Goal: Information Seeking & Learning: Learn about a topic

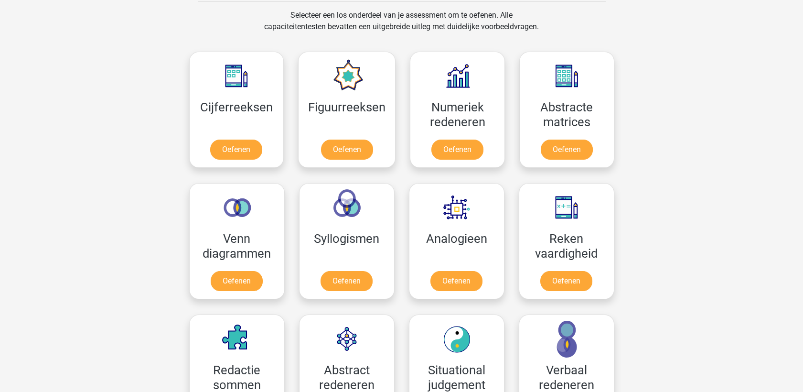
scroll to position [398, 0]
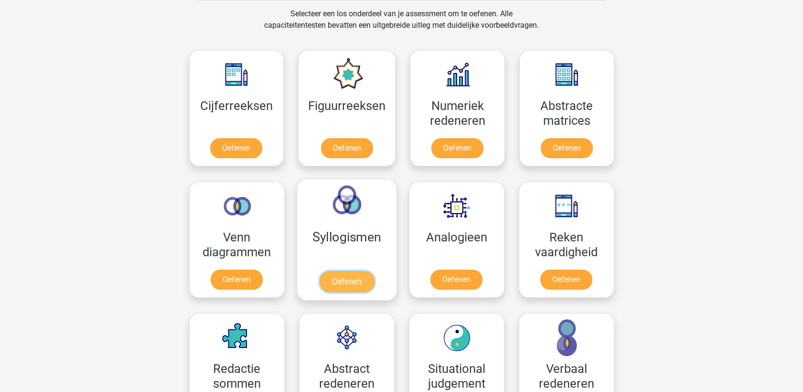
click at [345, 272] on link "Oefenen" at bounding box center [346, 281] width 54 height 21
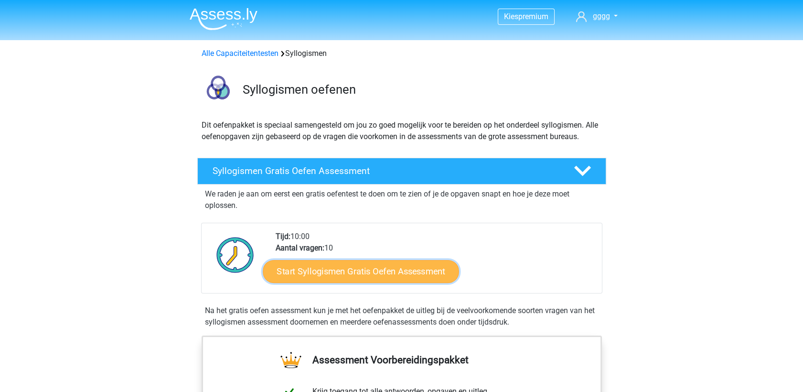
click at [364, 268] on link "Start Syllogismen Gratis Oefen Assessment" at bounding box center [361, 270] width 196 height 23
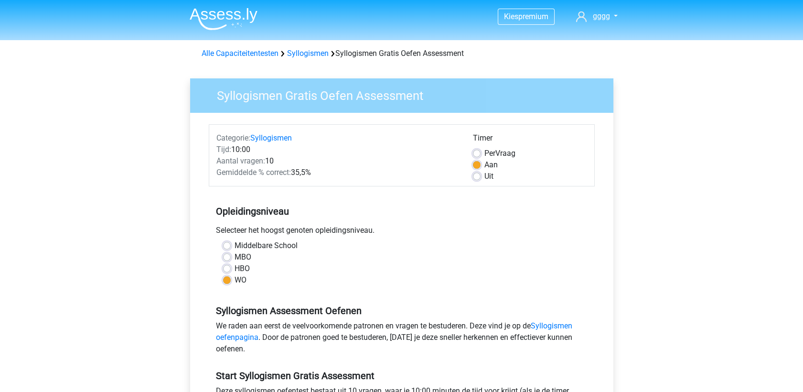
click at [709, 81] on div "Kies premium gggg [EMAIL_ADDRESS][DOMAIN_NAME]" at bounding box center [401, 377] width 803 height 754
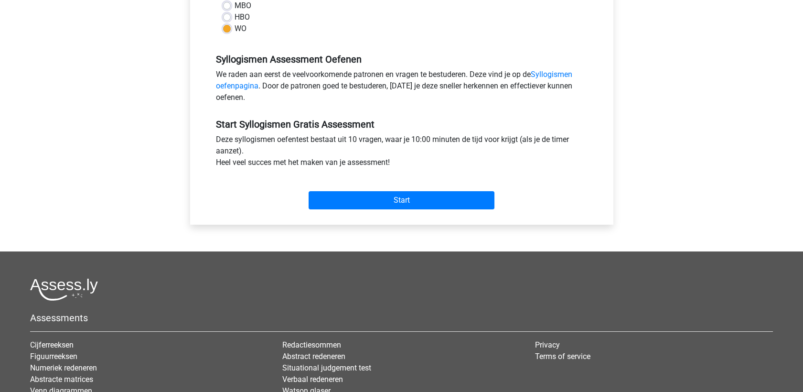
scroll to position [265, 0]
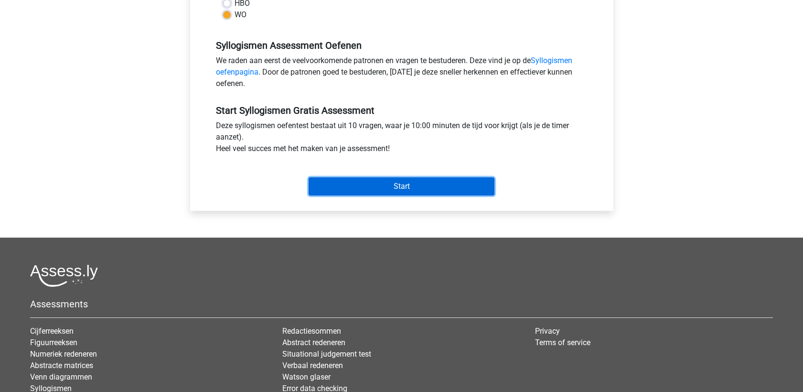
click at [414, 181] on input "Start" at bounding box center [401, 186] width 186 height 18
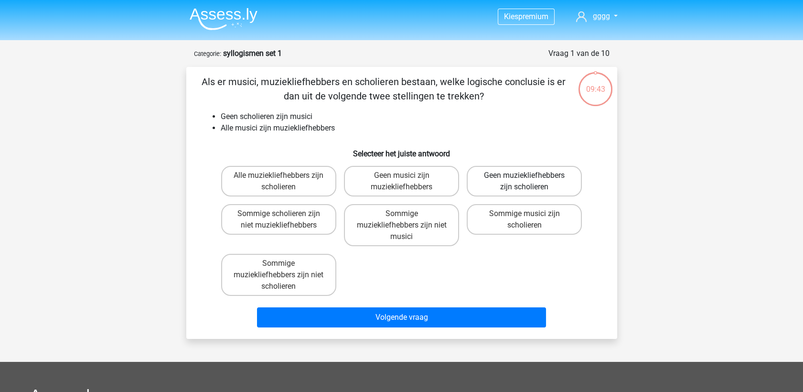
click at [510, 189] on label "Geen muziekliefhebbers zijn scholieren" at bounding box center [524, 181] width 115 height 31
click at [524, 181] on input "Geen muziekliefhebbers zijn scholieren" at bounding box center [527, 178] width 6 height 6
radio input "true"
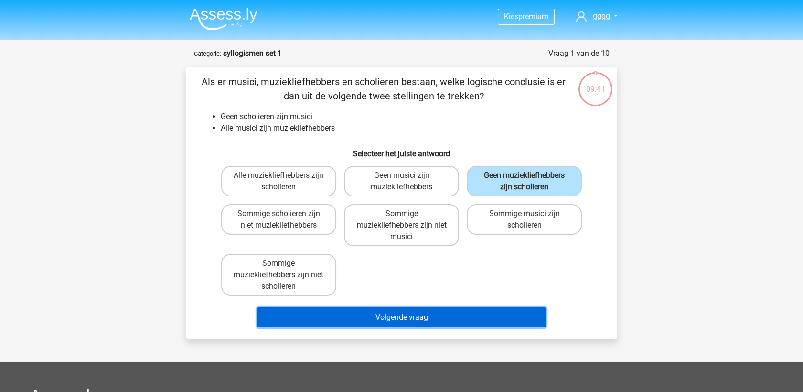
click at [453, 310] on button "Volgende vraag" at bounding box center [401, 317] width 289 height 20
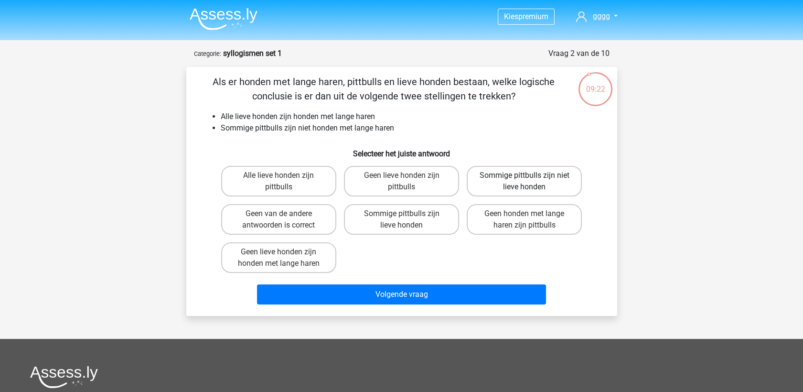
click at [508, 185] on label "Sommige pittbulls zijn niet lieve honden" at bounding box center [524, 181] width 115 height 31
click at [524, 181] on input "Sommige pittbulls zijn niet lieve honden" at bounding box center [527, 178] width 6 height 6
radio input "true"
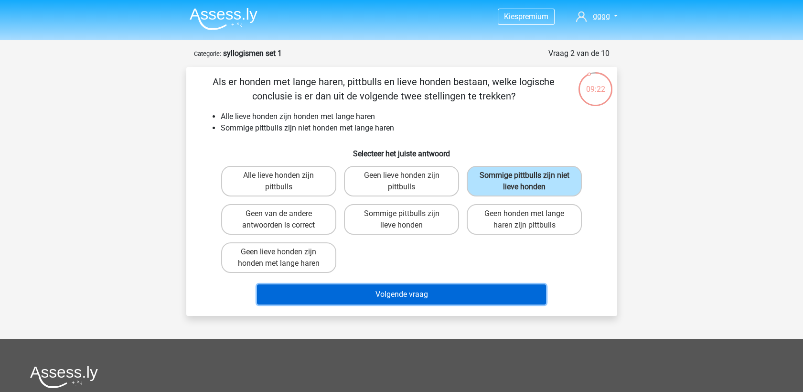
click at [470, 293] on button "Volgende vraag" at bounding box center [401, 294] width 289 height 20
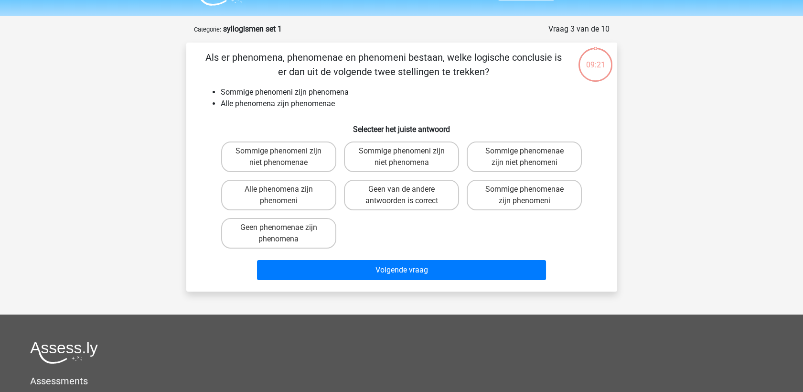
scroll to position [48, 0]
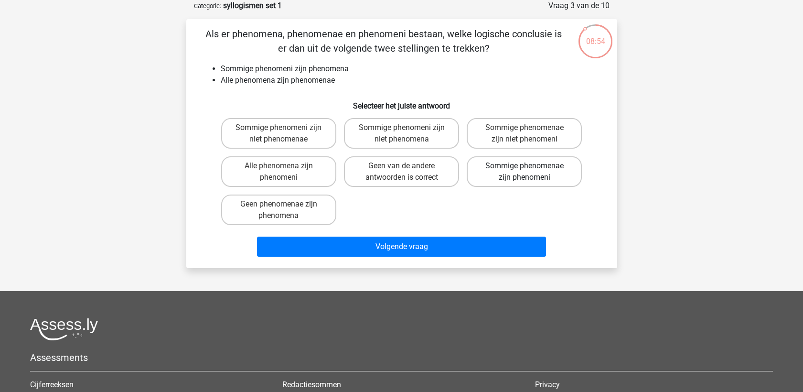
click at [513, 177] on label "Sommige phenomenae zijn phenomeni" at bounding box center [524, 171] width 115 height 31
click at [524, 172] on input "Sommige phenomenae zijn phenomeni" at bounding box center [527, 169] width 6 height 6
radio input "true"
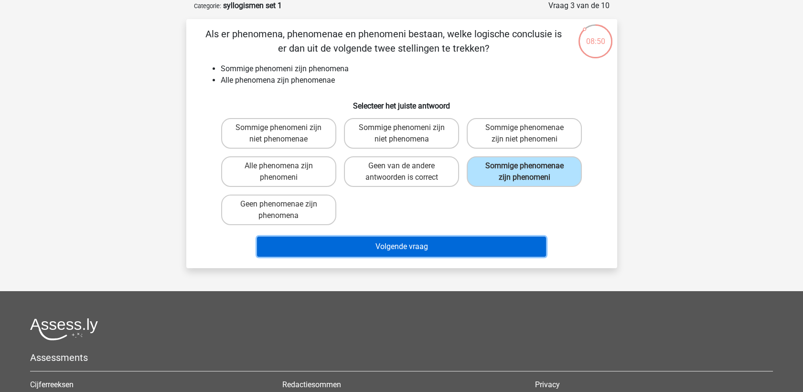
click at [471, 243] on button "Volgende vraag" at bounding box center [401, 246] width 289 height 20
